Goal: Task Accomplishment & Management: Manage account settings

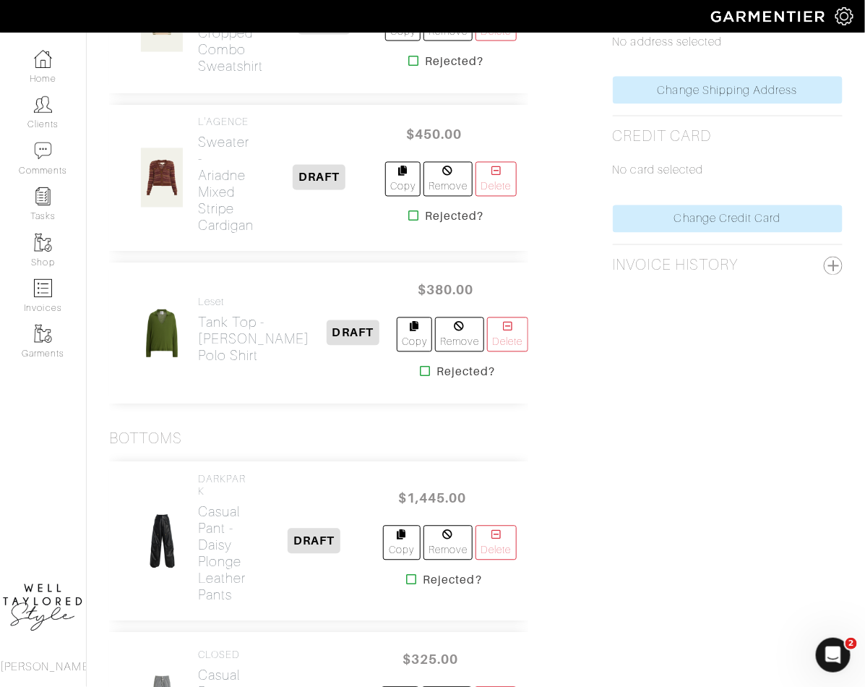
click at [114, 93] on div "3.1 [PERSON_NAME] Sweater - Cropped Combo Sweatshirt DRAFT $325.00 Copy Remove …" at bounding box center [318, 22] width 419 height 141
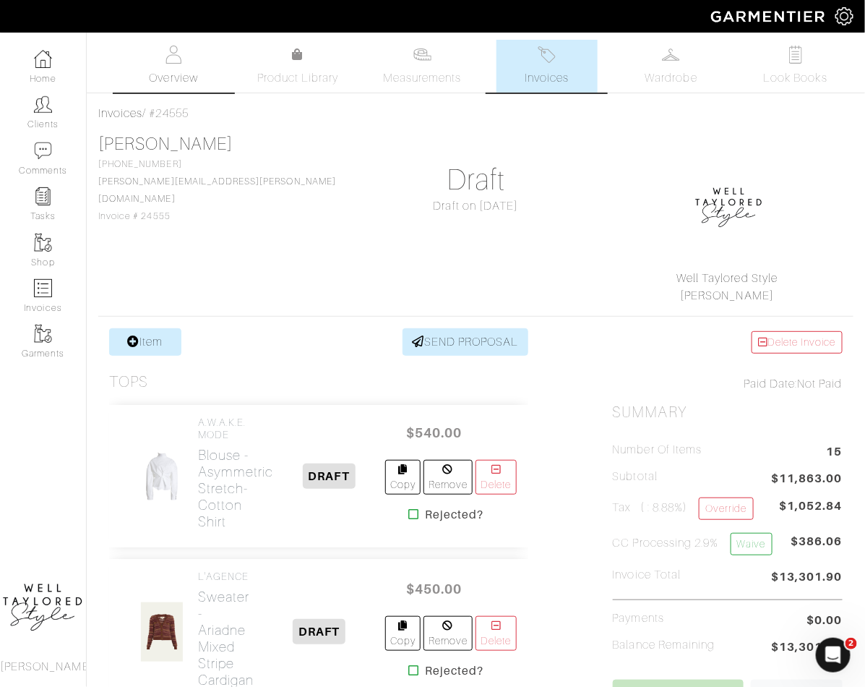
click at [169, 69] on span "Overview" at bounding box center [173, 77] width 48 height 17
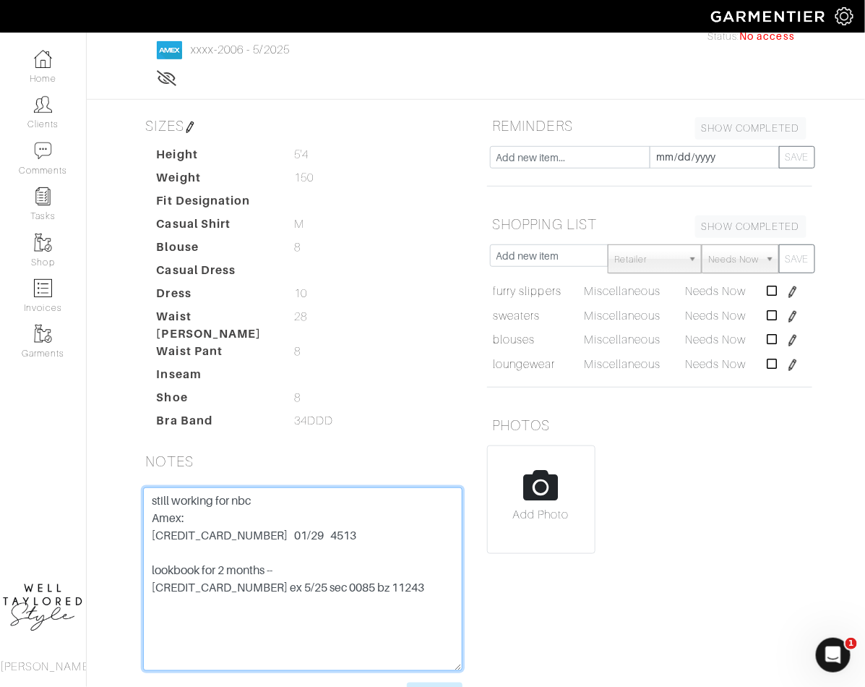
click at [148, 487] on textarea "still working for nbc Amex: 373968055435009 01/29 4513 lookbook for 2 months --…" at bounding box center [302, 579] width 319 height 184
click at [163, 487] on textarea "still working for nbc Amex: 373968055435009 01/29 4513 lookbook for 2 months --…" at bounding box center [302, 579] width 319 height 184
paste textarea "3739 680554 36007"
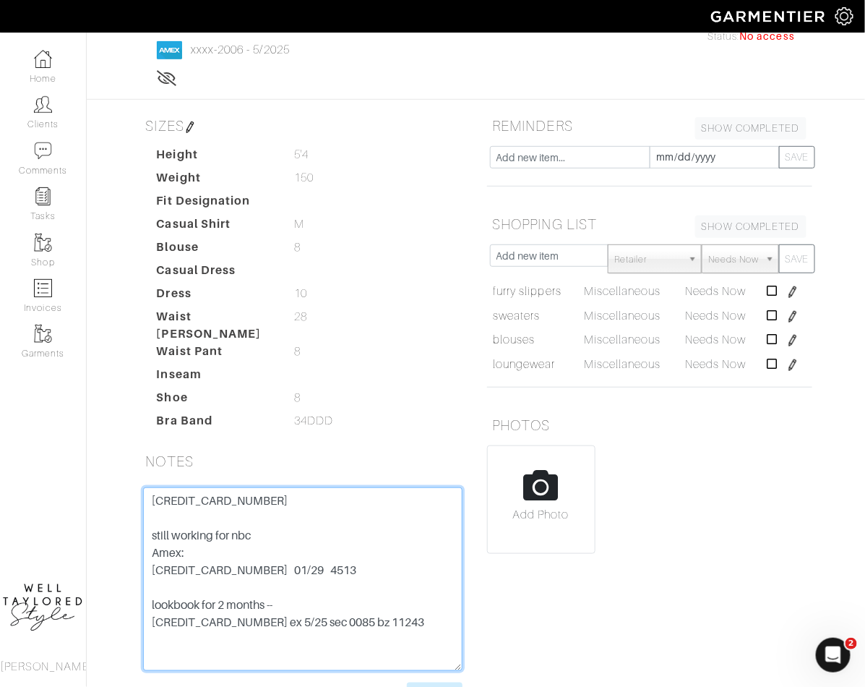
paste textarea "07/30"
drag, startPoint x: 147, startPoint y: 455, endPoint x: 262, endPoint y: 457, distance: 114.9
click at [262, 487] on textarea "still working for nbc Amex: 373968055435009 01/29 4513 lookbook for 2 months --…" at bounding box center [302, 579] width 319 height 184
click at [351, 487] on textarea "still working for nbc Amex: 373968055435009 01/29 4513 lookbook for 2 months --…" at bounding box center [302, 579] width 319 height 184
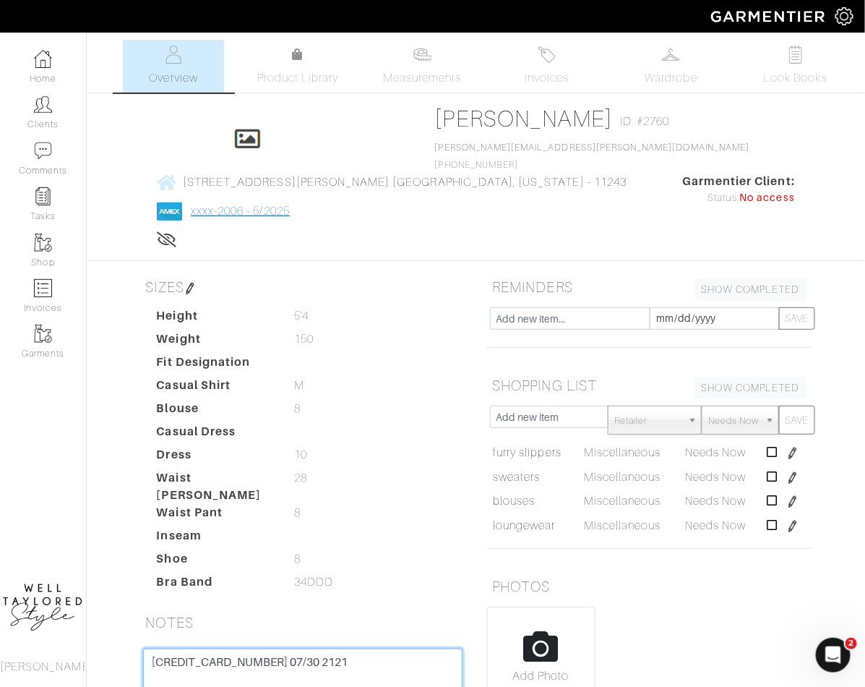
type textarea "3739 680554 36007 07/30 2121 still working for nbc Amex: 373968055435009 01/29 …"
click at [290, 205] on link "xxxx-2006 - 5/2025" at bounding box center [240, 211] width 99 height 13
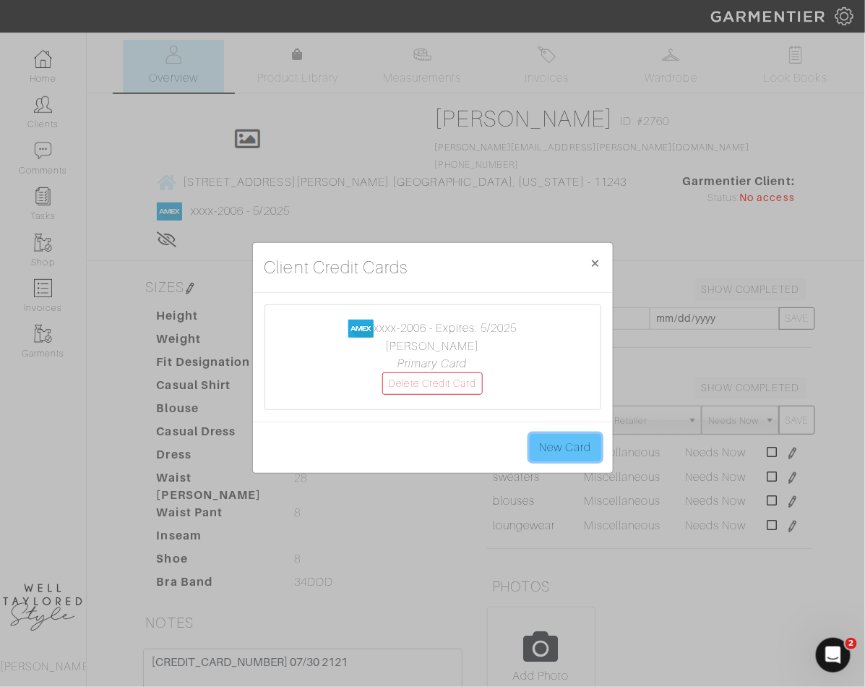
click at [555, 438] on link "New Card" at bounding box center [565, 447] width 71 height 27
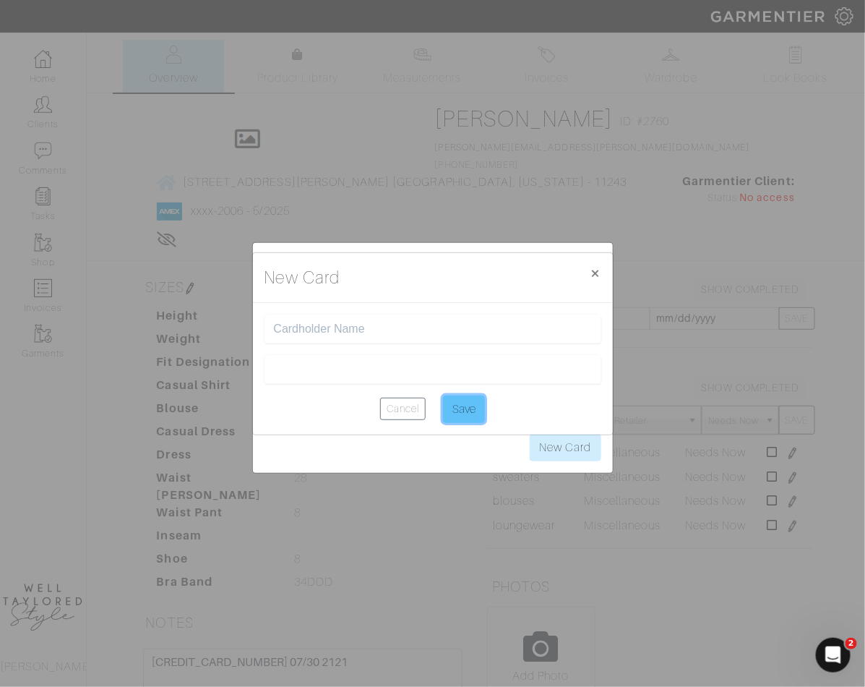
click at [467, 416] on input "Save" at bounding box center [464, 408] width 42 height 27
type input "britney williams"
click at [465, 408] on input "Save" at bounding box center [464, 408] width 42 height 27
type input "Saving..."
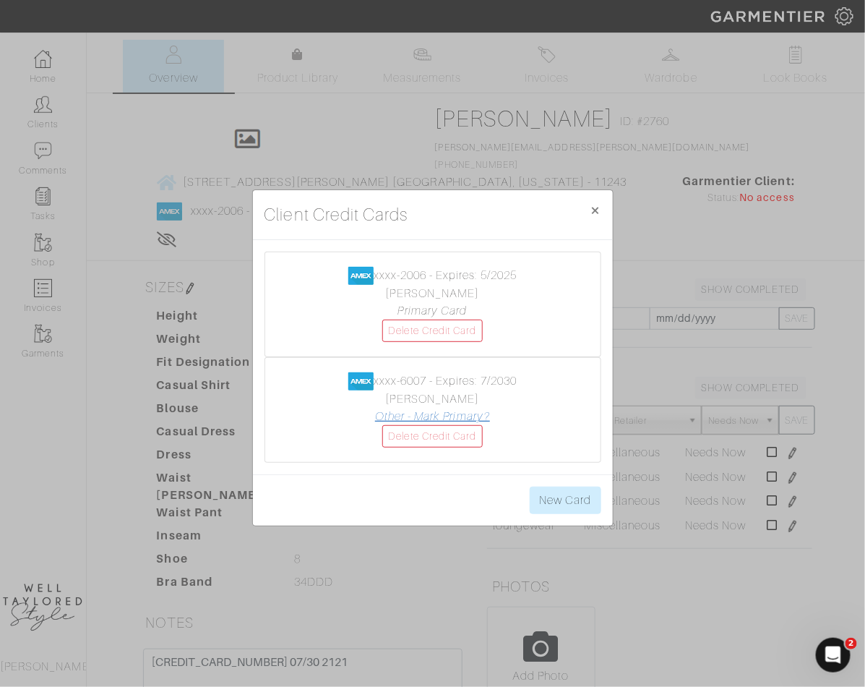
click at [467, 417] on link "Other - Mark Primary?" at bounding box center [432, 416] width 115 height 13
click at [594, 205] on span "×" at bounding box center [596, 210] width 11 height 20
